Goal: Task Accomplishment & Management: Complete application form

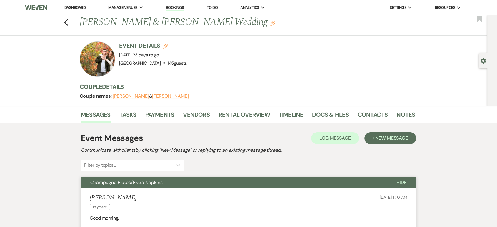
click at [76, 4] on li "Dashboard" at bounding box center [74, 8] width 27 height 12
click at [74, 7] on link "Dashboard" at bounding box center [74, 7] width 21 height 5
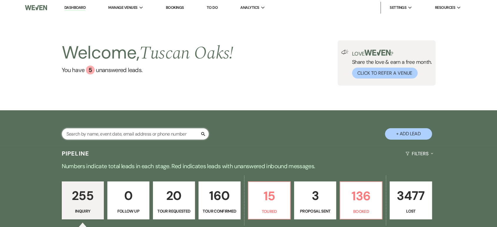
click at [80, 137] on input "text" at bounding box center [135, 133] width 147 height 11
type input "[PERSON_NAME]"
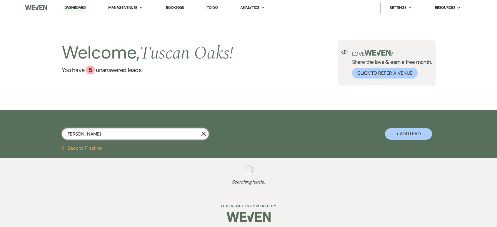
select select "4"
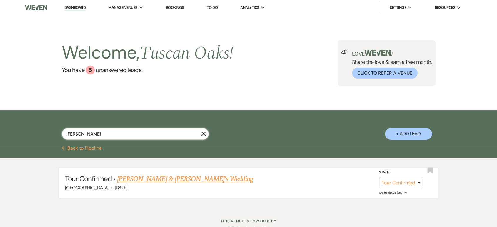
type input "[PERSON_NAME]"
click at [145, 175] on link "[PERSON_NAME] & [PERSON_NAME]'s Wedding" at bounding box center [185, 179] width 136 height 11
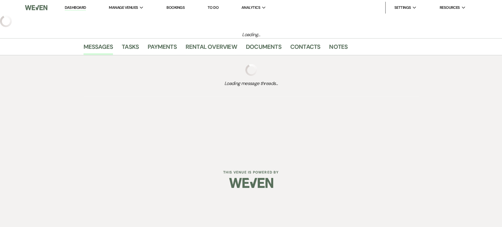
select select "4"
select select "5"
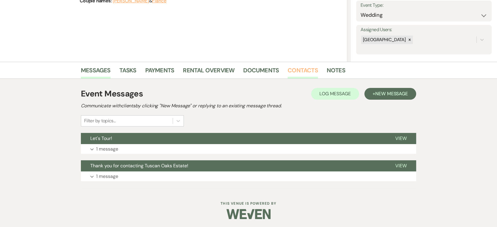
scroll to position [29, 0]
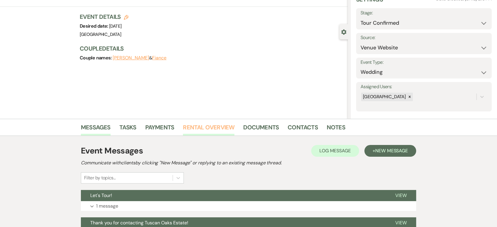
click at [218, 126] on link "Rental Overview" at bounding box center [208, 129] width 51 height 13
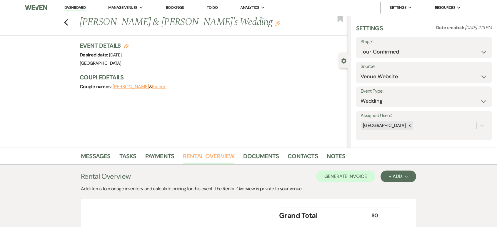
scroll to position [45, 0]
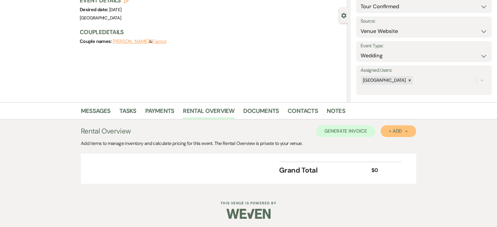
click at [390, 129] on div "+ Add Next" at bounding box center [398, 131] width 19 height 5
click at [389, 151] on button "Category" at bounding box center [396, 153] width 31 height 9
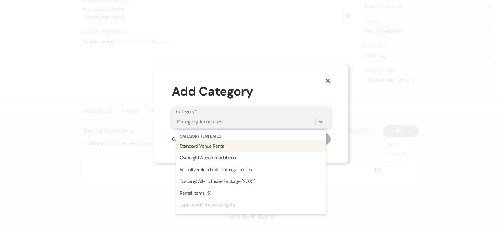
click at [217, 125] on div "Category templates..." at bounding box center [201, 122] width 49 height 8
type input "V"
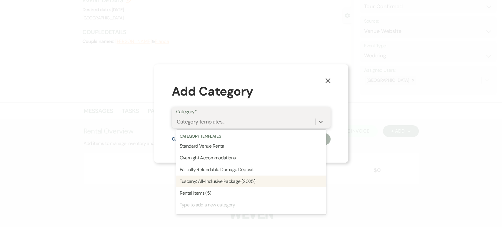
click at [204, 180] on div "Tuscany: All-Inclusive Package (2025)" at bounding box center [251, 182] width 150 height 12
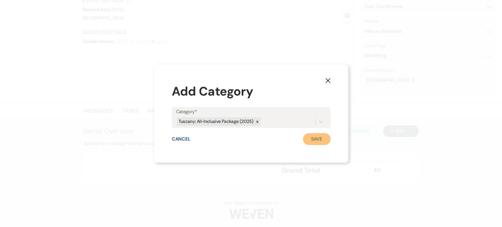
click at [315, 138] on button "Save" at bounding box center [317, 139] width 28 height 12
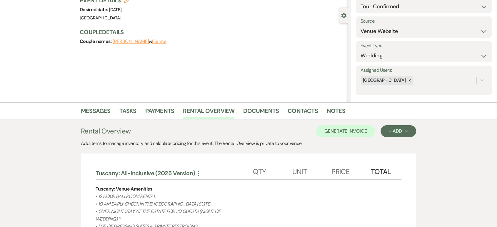
click at [199, 171] on use "button" at bounding box center [198, 173] width 1 height 5
click at [207, 181] on button "Pencil Edit Category Name" at bounding box center [224, 184] width 59 height 9
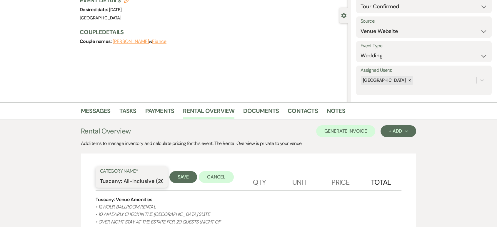
drag, startPoint x: 122, startPoint y: 182, endPoint x: 95, endPoint y: 182, distance: 27.1
click at [151, 184] on input "[GEOGRAPHIC_DATA]: Micro All-Inclusive (2025 Version)" at bounding box center [131, 181] width 63 height 11
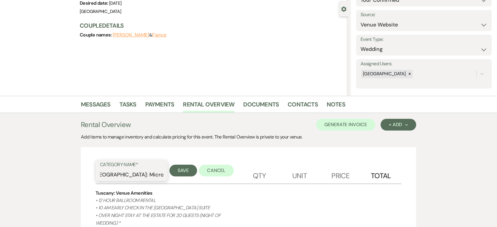
scroll to position [0, 0]
type input "[GEOGRAPHIC_DATA]: Micro All-Inclusive (2027 Version)"
click at [180, 171] on button "Save" at bounding box center [183, 171] width 28 height 12
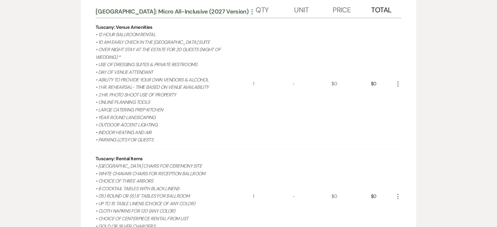
scroll to position [218, 0]
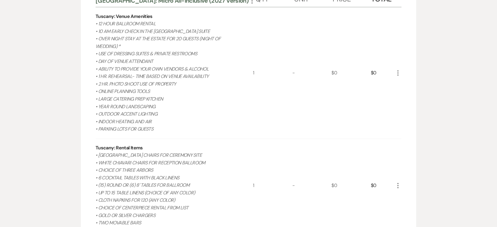
click at [397, 72] on icon "More" at bounding box center [397, 72] width 7 height 7
click at [404, 86] on icon "Pencil" at bounding box center [403, 84] width 4 height 4
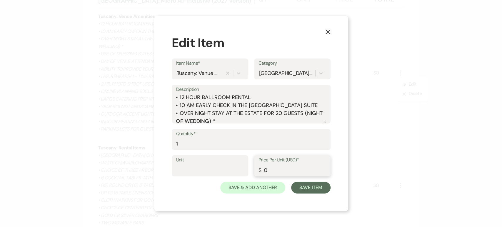
click at [276, 169] on input "0" at bounding box center [292, 169] width 68 height 11
type input "19400"
click at [316, 191] on button "Save Item" at bounding box center [310, 188] width 39 height 12
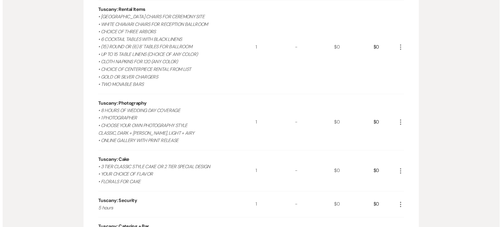
scroll to position [357, 0]
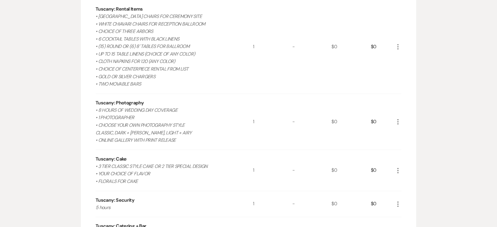
click at [398, 46] on use "button" at bounding box center [397, 46] width 1 height 5
click at [399, 54] on button "Pencil Edit" at bounding box center [409, 58] width 31 height 9
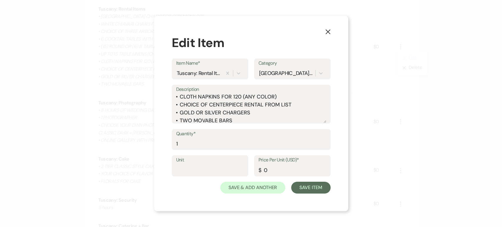
scroll to position [50, 0]
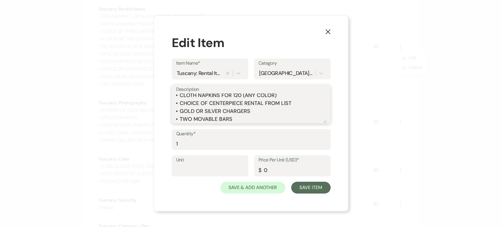
drag, startPoint x: 255, startPoint y: 112, endPoint x: 173, endPoint y: 109, distance: 81.8
click at [173, 109] on div "Description • [GEOGRAPHIC_DATA] CHAIRS FOR CEREMONY SITE • WHITE CHIAVARI CHAIR…" at bounding box center [251, 104] width 159 height 39
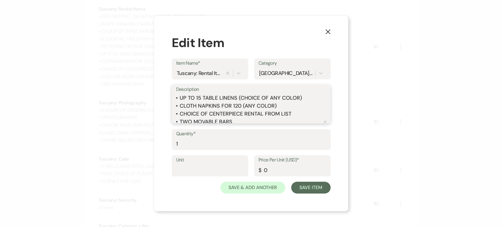
scroll to position [36, 0]
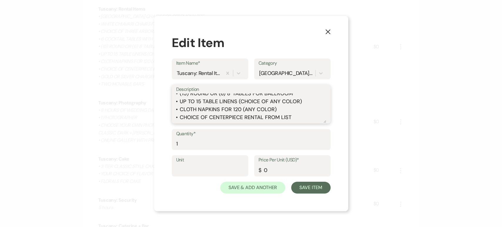
drag, startPoint x: 280, startPoint y: 109, endPoint x: 184, endPoint y: 110, distance: 95.3
drag, startPoint x: 184, startPoint y: 110, endPoint x: 280, endPoint y: 107, distance: 95.9
click at [280, 107] on textarea "• [GEOGRAPHIC_DATA] CHAIRS FOR CEREMONY SITE • WHITE CHIAVARI CHAIRS FOR RECEPT…" at bounding box center [251, 108] width 150 height 29
drag, startPoint x: 280, startPoint y: 107, endPoint x: 197, endPoint y: 108, distance: 83.5
drag, startPoint x: 197, startPoint y: 108, endPoint x: 282, endPoint y: 106, distance: 85.6
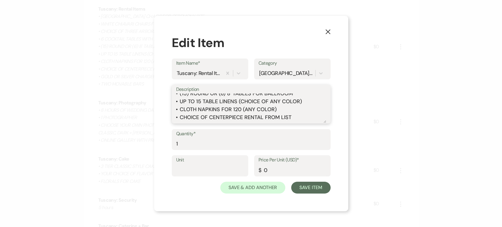
click at [282, 106] on textarea "• [GEOGRAPHIC_DATA] CHAIRS FOR CEREMONY SITE • WHITE CHIAVARI CHAIRS FOR RECEPT…" at bounding box center [251, 108] width 150 height 29
type textarea "• [GEOGRAPHIC_DATA] CHAIRS FOR CEREMONY SITE • WHITE CHIAVARI CHAIRS FOR RECEPT…"
click at [278, 168] on input "0" at bounding box center [292, 169] width 68 height 11
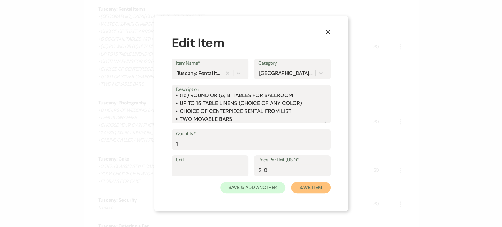
click at [307, 192] on button "Save Item" at bounding box center [310, 188] width 39 height 12
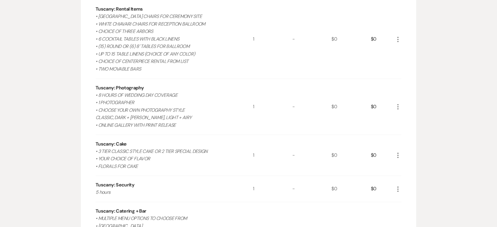
click at [398, 104] on use "button" at bounding box center [397, 106] width 1 height 5
click at [402, 126] on icon "X" at bounding box center [403, 128] width 4 height 4
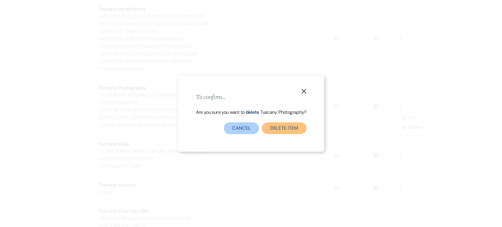
click at [280, 129] on button "Delete Item" at bounding box center [284, 128] width 44 height 12
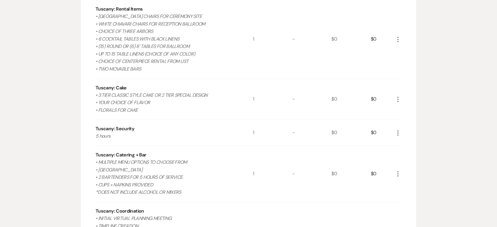
click at [398, 98] on use "button" at bounding box center [397, 99] width 1 height 5
click at [402, 121] on icon "X" at bounding box center [403, 120] width 4 height 4
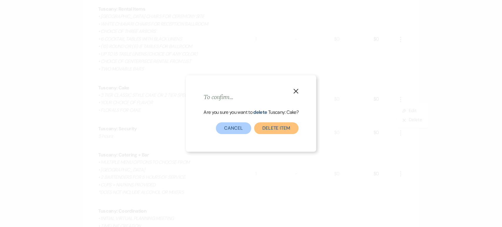
click at [261, 124] on button "Delete Item" at bounding box center [276, 128] width 44 height 12
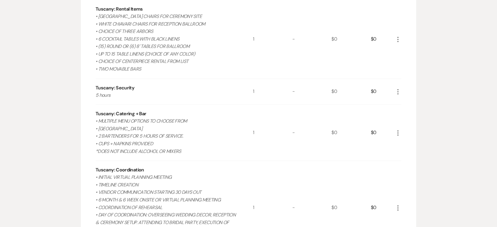
click at [396, 130] on icon "More" at bounding box center [397, 132] width 7 height 7
click at [401, 143] on icon "Pencil" at bounding box center [403, 144] width 4 height 4
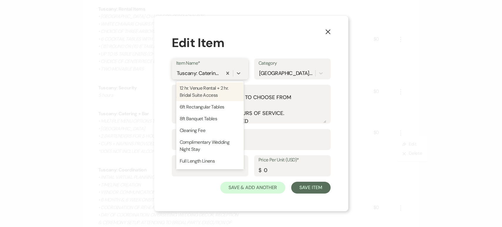
click at [209, 74] on div "Tuscany: Catering + Bar" at bounding box center [199, 73] width 44 height 8
click at [211, 73] on div "Tuscany: Catering + Bar" at bounding box center [199, 73] width 44 height 8
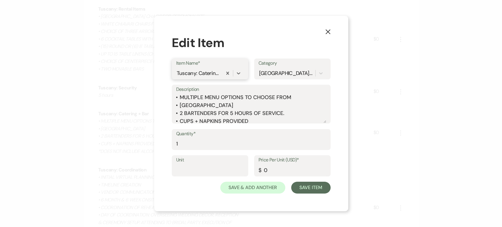
click at [211, 73] on div "Tuscany: Catering + Bar" at bounding box center [199, 73] width 44 height 8
type input "Bar Service"
click at [208, 85] on div "+ Add "Bar Service "" at bounding box center [210, 88] width 68 height 12
drag, startPoint x: 291, startPoint y: 96, endPoint x: 169, endPoint y: 97, distance: 121.5
click at [169, 97] on div "X Edit Item Item Name* Bar Service Category [GEOGRAPHIC_DATA]: Micro All-Inclus…" at bounding box center [251, 114] width 194 height 196
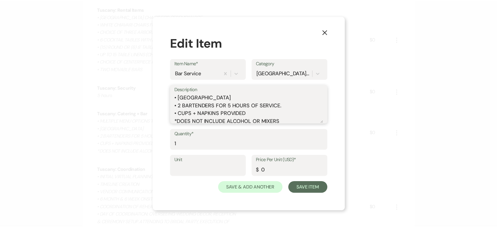
scroll to position [10, 0]
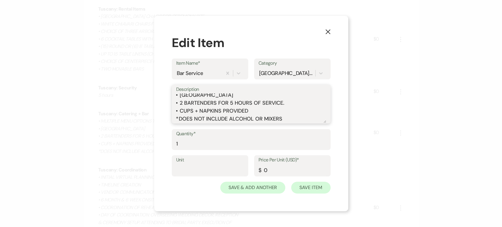
type textarea "• [GEOGRAPHIC_DATA] • 2 BARTENDERS FOR 5 HOURS OF SERVICE. • CUPS + NAPKINS PRO…"
click at [303, 189] on button "Save Item" at bounding box center [310, 188] width 39 height 12
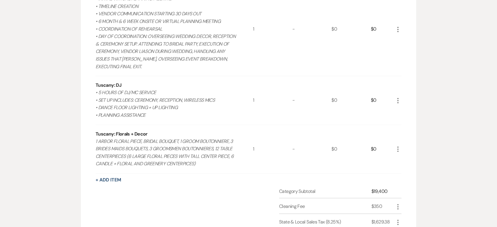
scroll to position [535, 0]
click at [396, 149] on icon "More" at bounding box center [397, 148] width 7 height 7
click at [404, 168] on icon "X" at bounding box center [403, 170] width 4 height 4
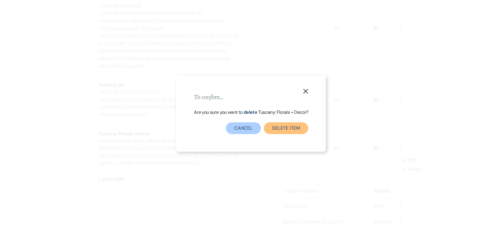
click at [273, 131] on button "Delete Item" at bounding box center [286, 128] width 44 height 12
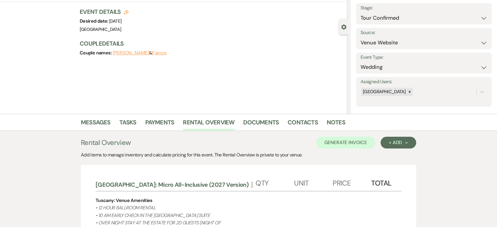
scroll to position [0, 0]
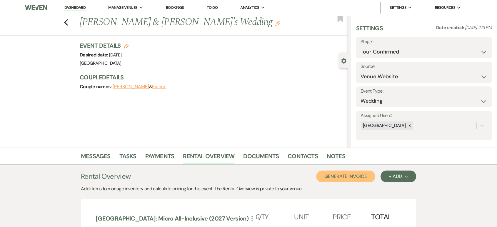
click at [343, 174] on button "Generate Invoice" at bounding box center [345, 177] width 59 height 12
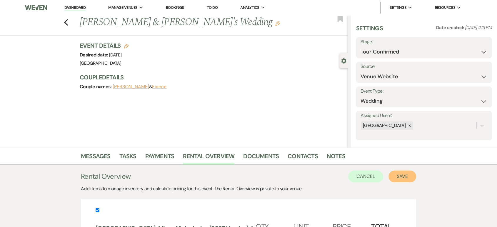
click at [404, 177] on button "Save" at bounding box center [402, 177] width 28 height 12
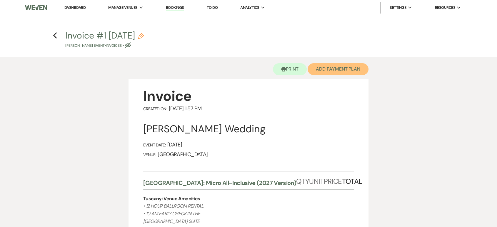
click at [334, 71] on button "Add Payment Plan" at bounding box center [338, 69] width 61 height 12
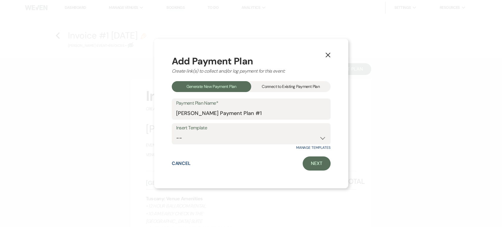
click at [273, 90] on div "Connect to Existing Payment Plan" at bounding box center [290, 86] width 79 height 11
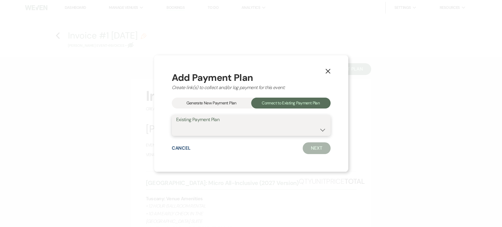
click at [203, 134] on select at bounding box center [251, 129] width 150 height 11
click at [225, 104] on div "Generate New Payment Plan" at bounding box center [211, 103] width 79 height 11
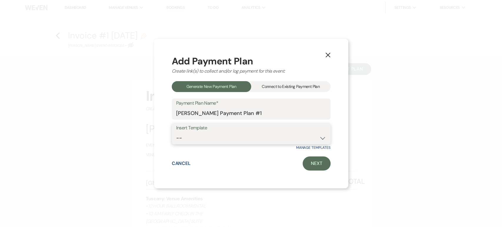
click at [217, 138] on select "-- Standard Payment Plan (ACH) Standard Payment Plan (CC)" at bounding box center [251, 137] width 150 height 11
select select "50"
click at [176, 132] on select "-- Standard Payment Plan (ACH) Standard Payment Plan (CC)" at bounding box center [251, 137] width 150 height 11
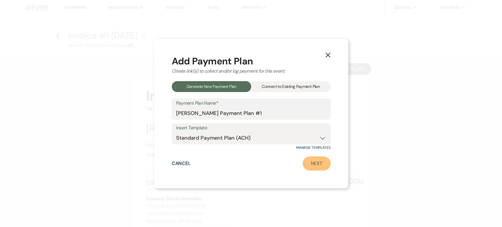
click at [315, 162] on link "Next" at bounding box center [317, 163] width 28 height 14
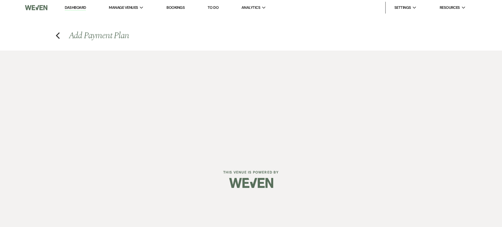
select select "28997"
select select "2"
select select "percentage"
select select "true"
select select "both"
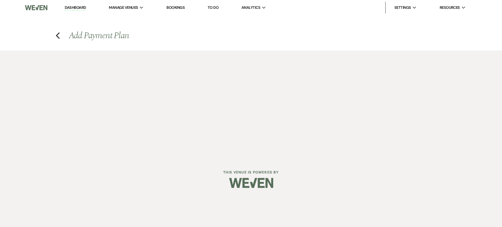
select select "daily"
select select "days"
select select "afterDueDate"
select select "complete"
select select "2"
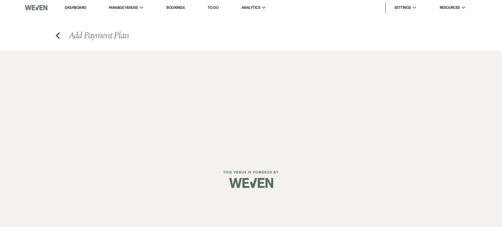
select select "percentage"
select select "true"
select select "client"
select select "weeks"
select select "both"
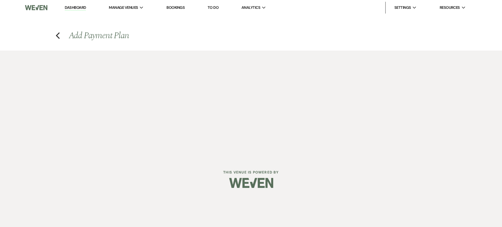
select select "daily"
select select "days"
select select "afterDueDate"
select select "complete"
select select "2"
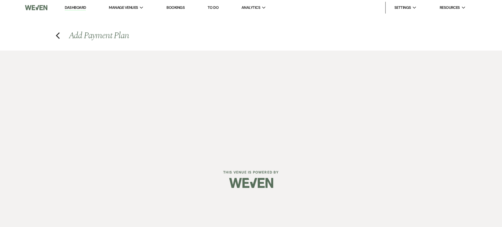
select select "percentage"
select select "true"
select select "client"
select select "weeks"
select select "both"
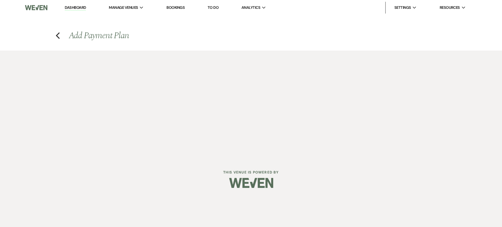
select select "daily"
select select "days"
select select "afterDueDate"
select select "complete"
select select "2"
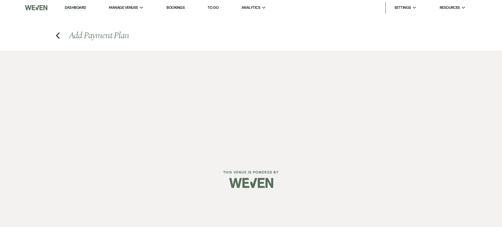
select select "percentage"
select select "true"
select select "client"
select select "weeks"
select select "both"
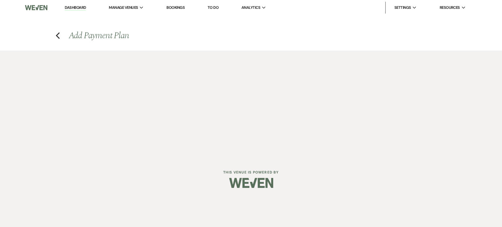
select select "daily"
select select "days"
select select "afterDueDate"
select select "complete"
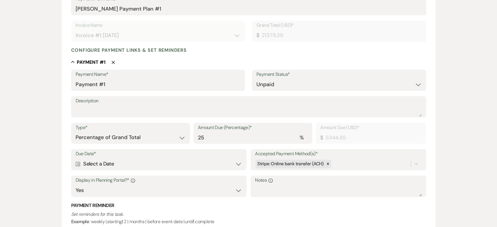
scroll to position [109, 0]
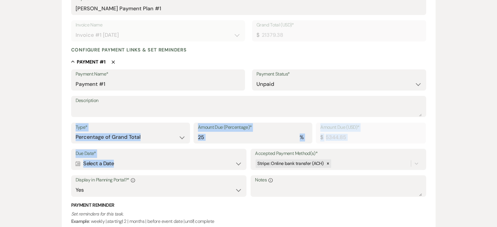
drag, startPoint x: 205, startPoint y: 161, endPoint x: 212, endPoint y: 101, distance: 60.7
click at [212, 101] on div "Payment Name* Payment #1 Payment Status* Paid Unpaid Description Type* Dollar A…" at bounding box center [248, 176] width 355 height 214
click at [176, 100] on label "Description" at bounding box center [249, 100] width 346 height 9
click at [176, 105] on textarea "Description" at bounding box center [249, 111] width 346 height 12
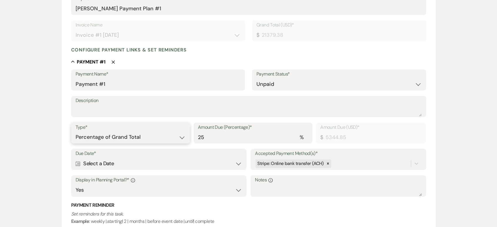
click at [145, 133] on select "Dollar Amount Percentage of Grand Total" at bounding box center [131, 136] width 110 height 11
select select "flat"
click at [76, 131] on select "Dollar Amount Percentage of Grand Total" at bounding box center [131, 136] width 110 height 11
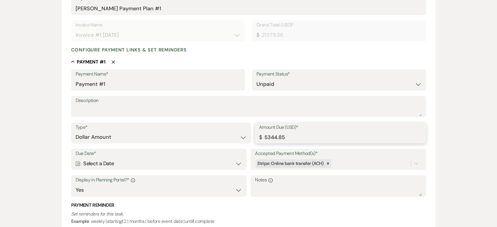
drag, startPoint x: 287, startPoint y: 141, endPoint x: 238, endPoint y: 138, distance: 49.2
click at [238, 138] on div "Type* Dollar Amount Percentage of Grand Total Amount Due (USD)* $ 5344.85" at bounding box center [248, 136] width 355 height 26
type input "4000.00"
click at [74, 165] on div "Due Date* Calendar Select a Date Expand" at bounding box center [158, 159] width 175 height 21
click at [78, 165] on use at bounding box center [78, 163] width 5 height 5
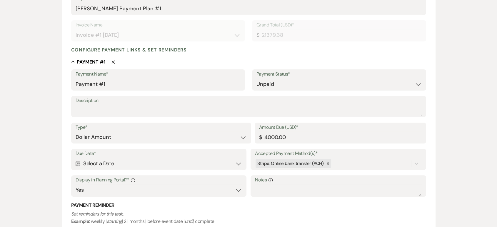
select select "day"
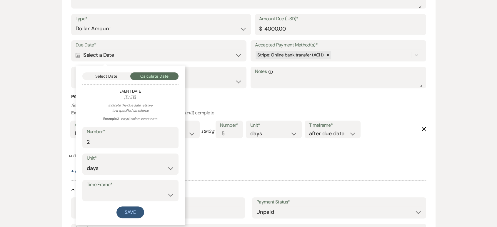
scroll to position [218, 0]
click at [115, 193] on select "before event date after event date after [DATE] date" at bounding box center [130, 194] width 87 height 11
select select "afterTodaysDate"
click at [87, 189] on select "before event date after event date after [DATE] date" at bounding box center [130, 194] width 87 height 11
click at [124, 210] on button "Save" at bounding box center [130, 212] width 28 height 12
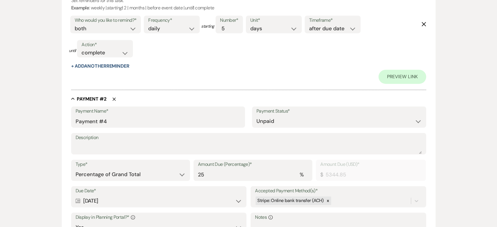
scroll to position [335, 0]
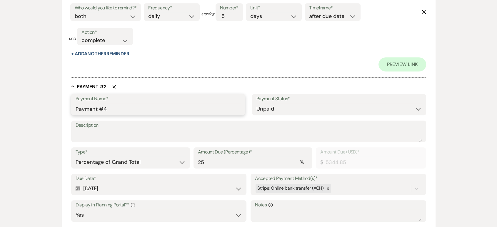
click at [116, 110] on input "Payment #4" at bounding box center [158, 108] width 165 height 11
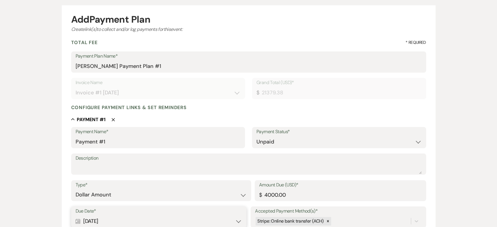
scroll to position [251, 0]
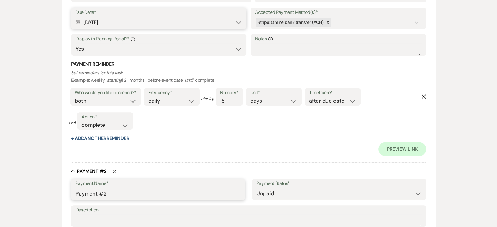
type input "Payment #2"
